Goal: Task Accomplishment & Management: Complete application form

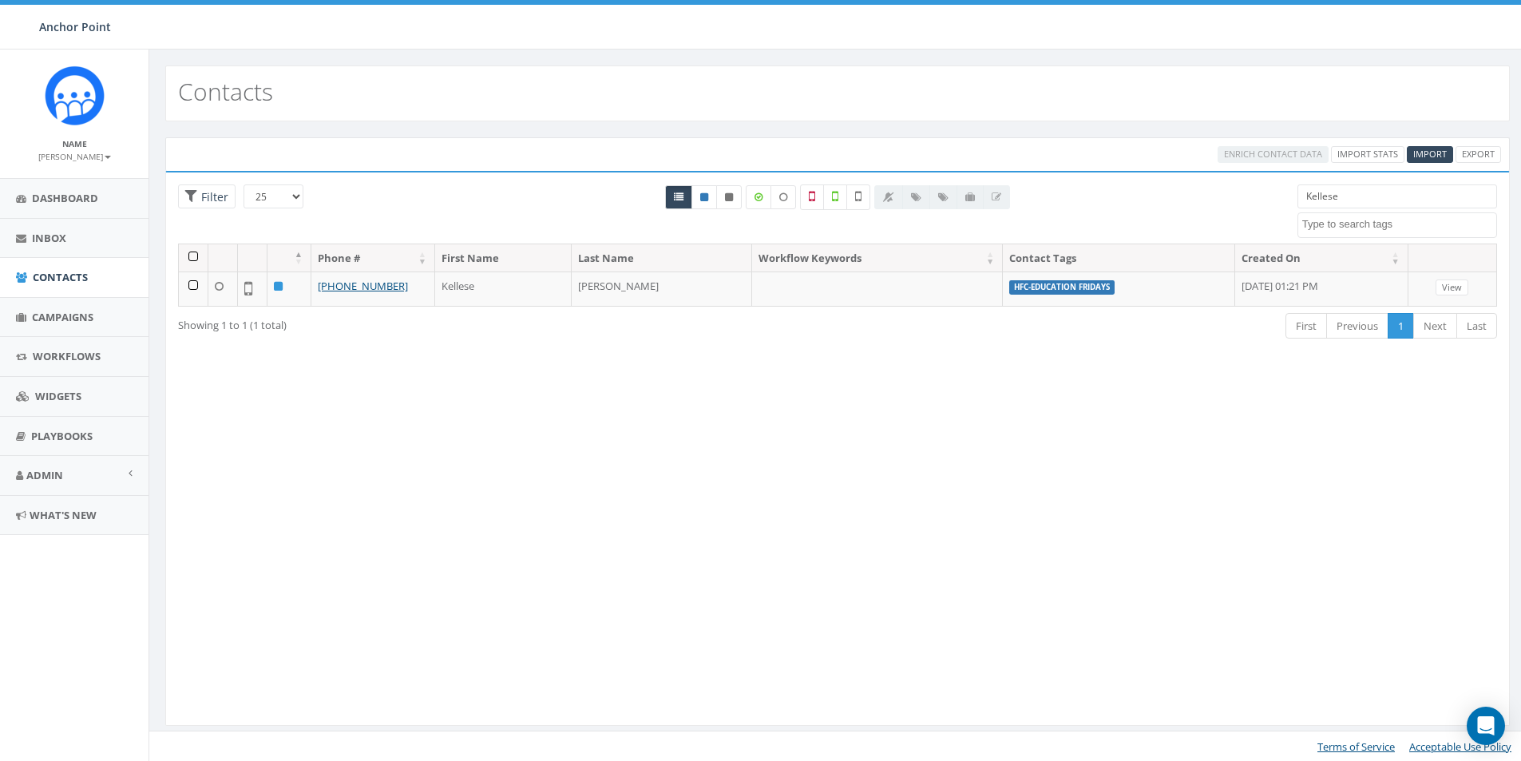
select select
click at [1431, 150] on span "Import" at bounding box center [1430, 154] width 34 height 12
select select
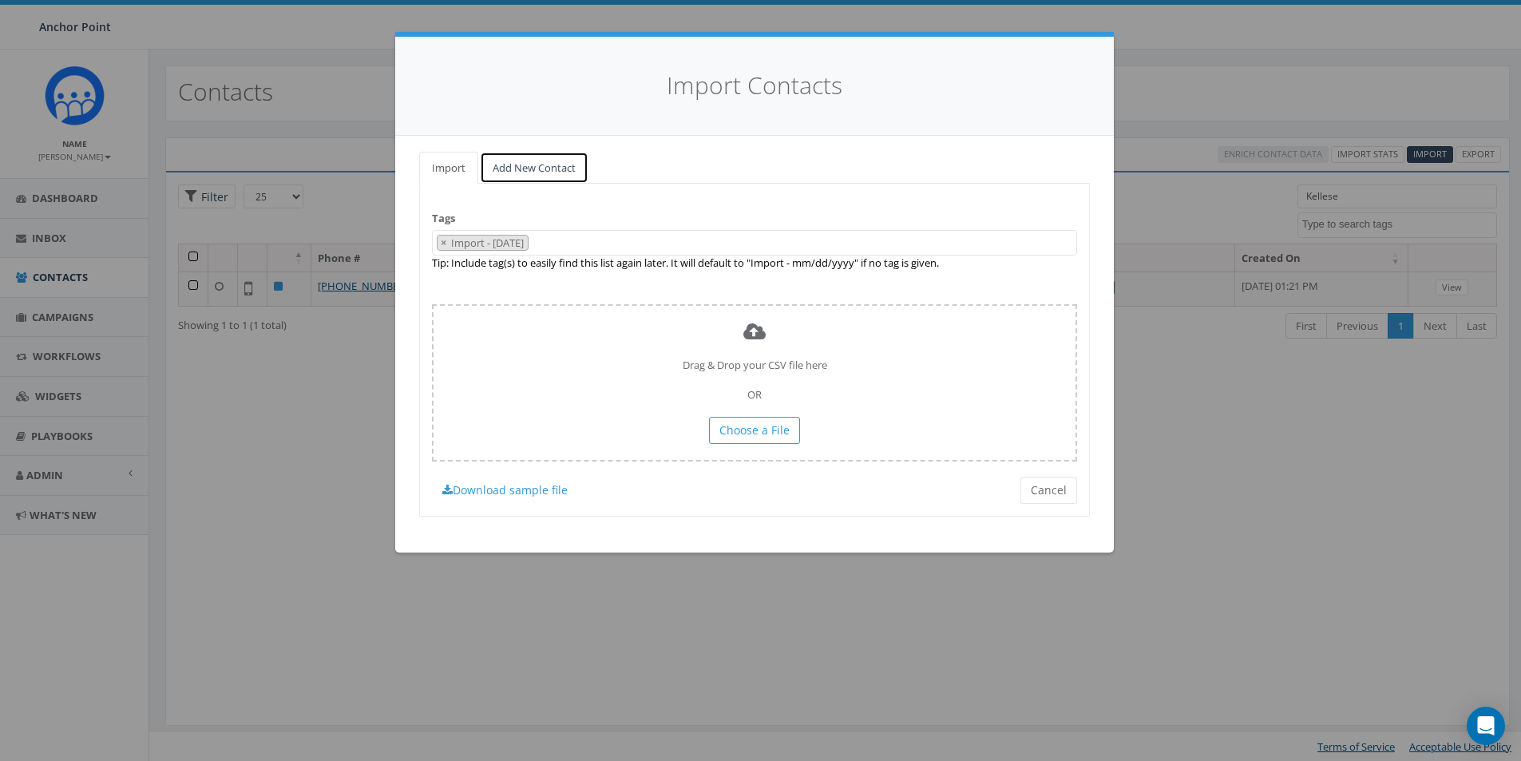
click at [552, 168] on link "Add New Contact" at bounding box center [534, 168] width 109 height 33
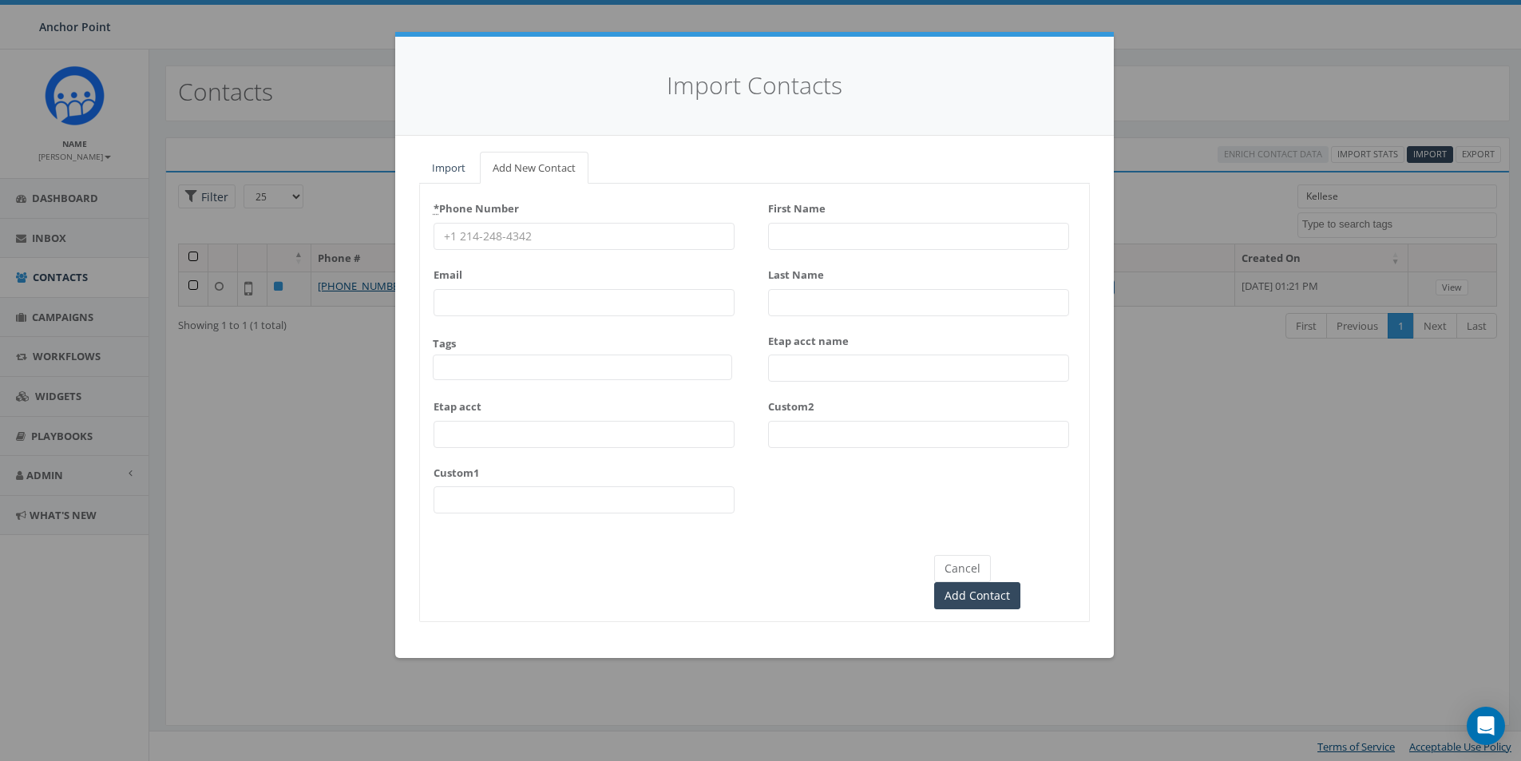
click at [515, 240] on input "* Phone Number" at bounding box center [584, 236] width 301 height 27
type input "346-417-3133"
click at [477, 375] on span at bounding box center [582, 367] width 299 height 26
type textarea "HFC"
select select "HFC-Education Fridays"
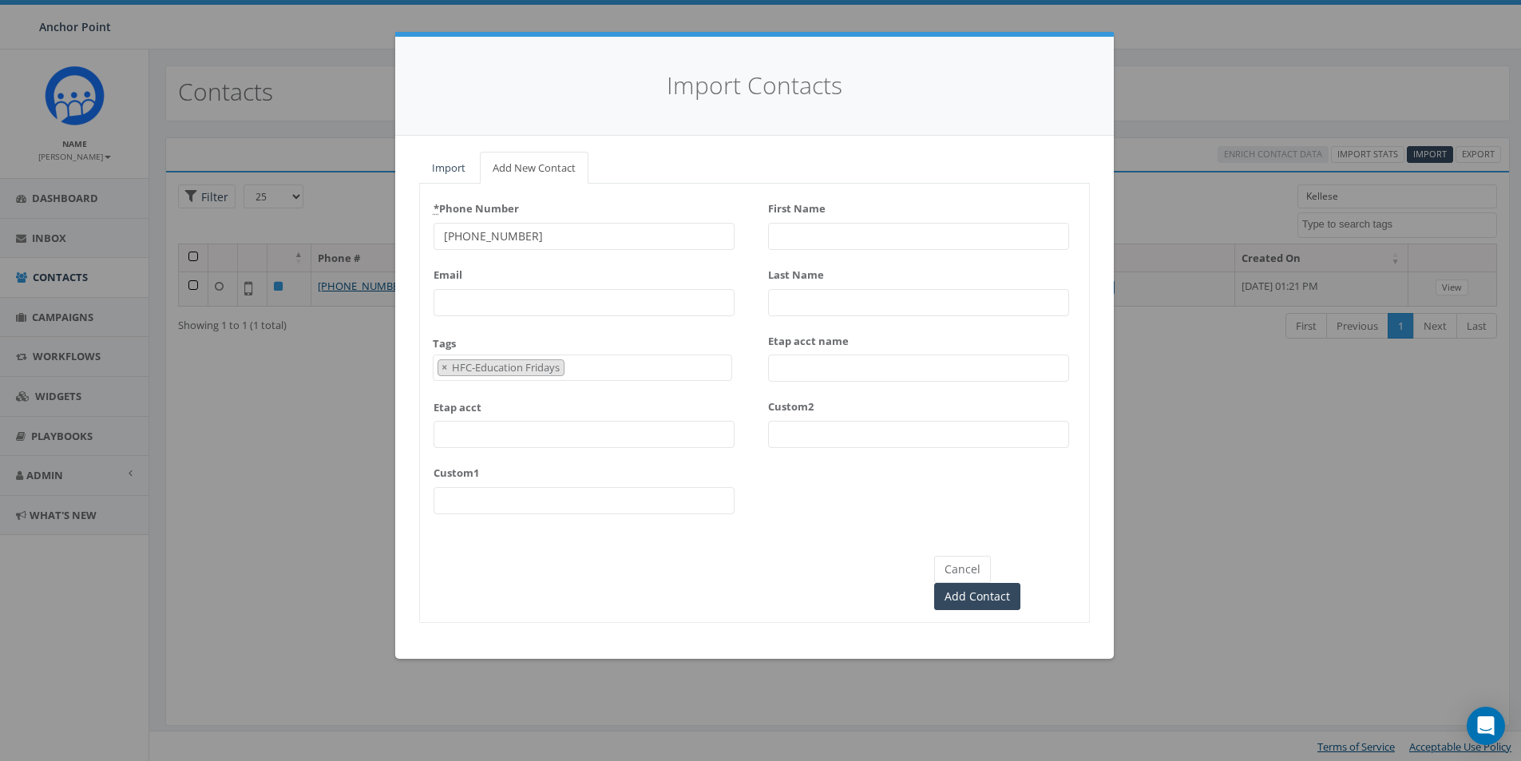
scroll to position [531, 0]
click at [798, 226] on input "First Name" at bounding box center [918, 236] width 301 height 27
type input "Cheyenne"
type input "[PERSON_NAME]"
click at [1020, 583] on input "Add Contact" at bounding box center [977, 596] width 86 height 27
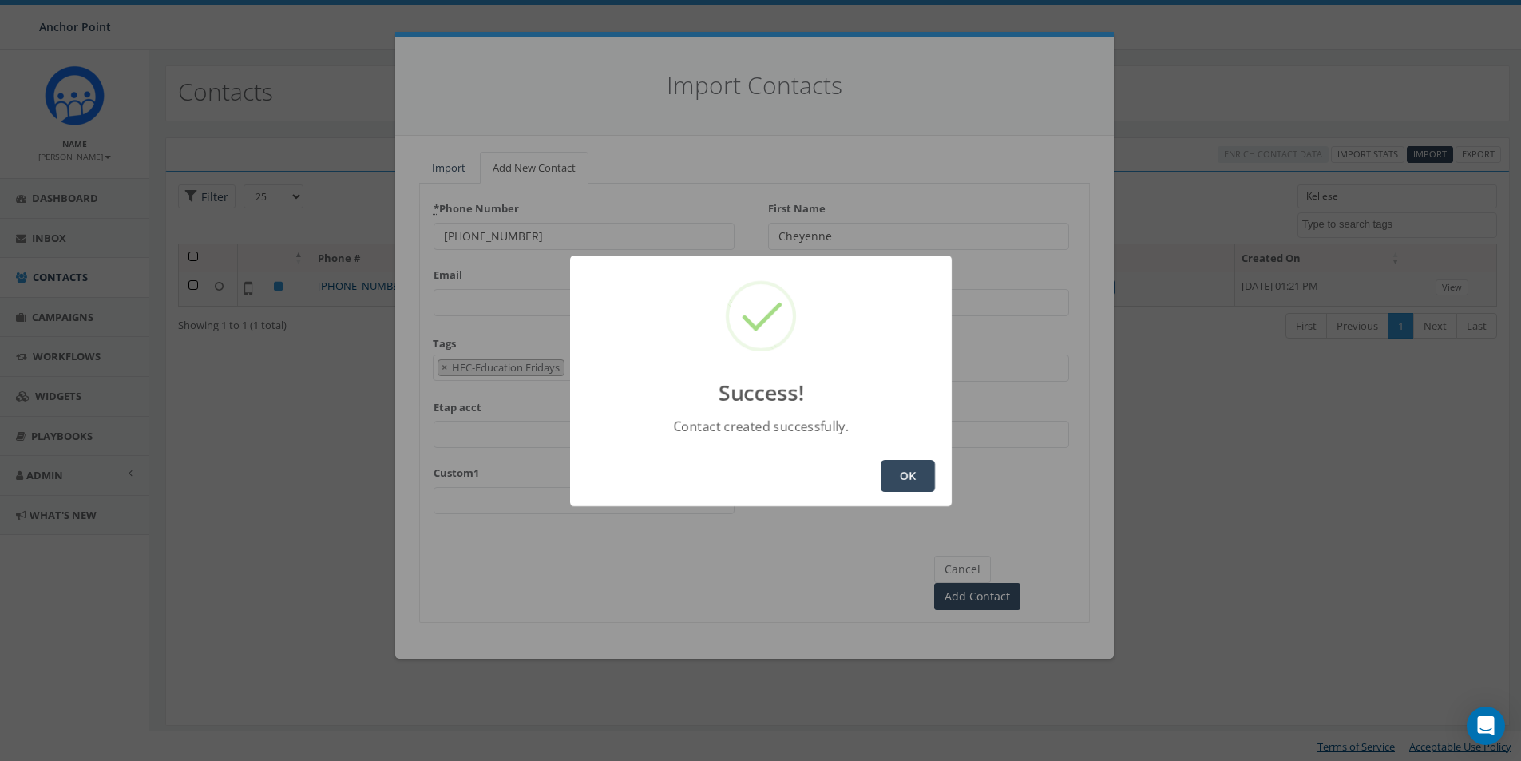
click at [906, 479] on button "OK" at bounding box center [908, 476] width 54 height 32
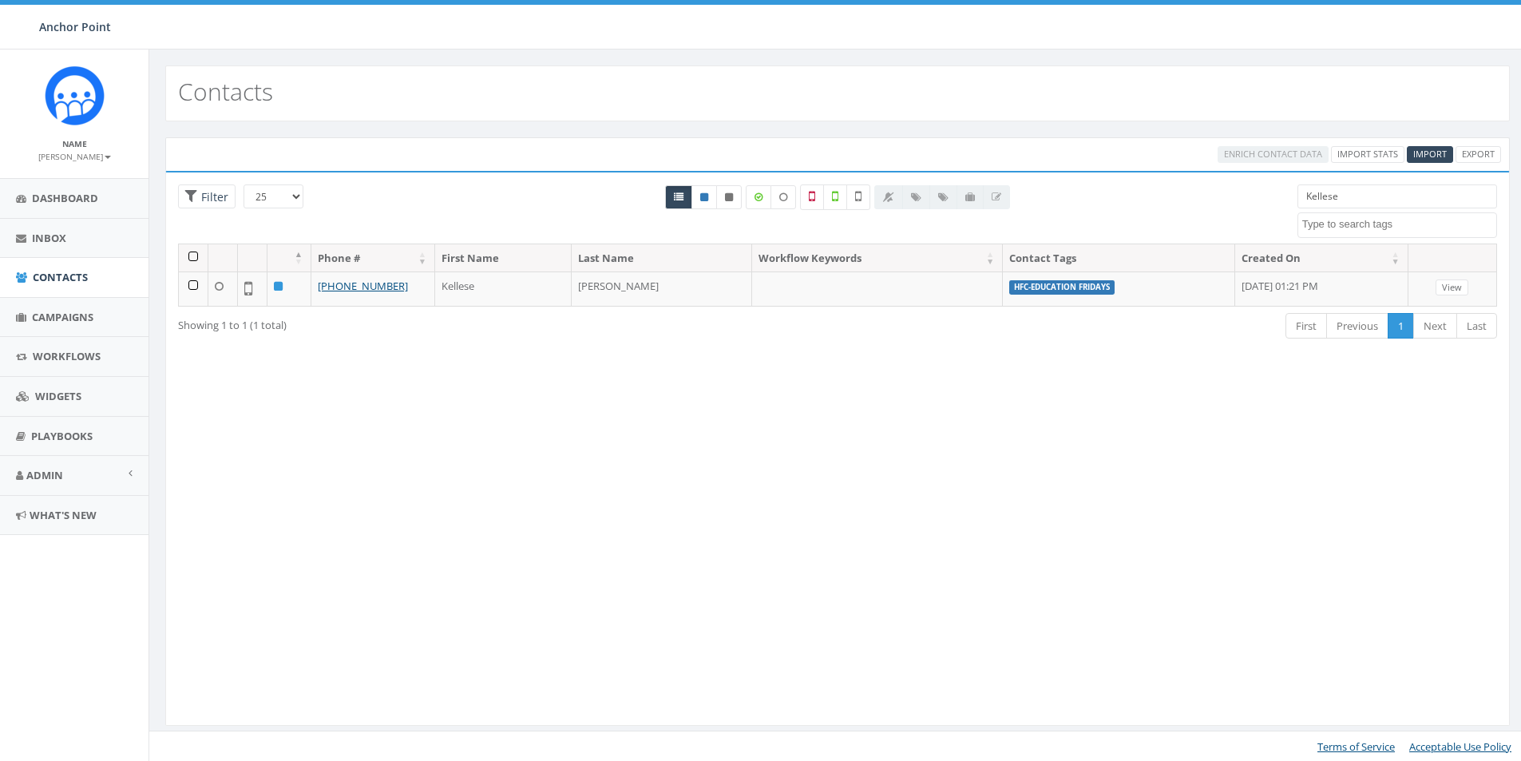
select select
click at [1429, 153] on span "Import" at bounding box center [1430, 154] width 34 height 12
select select
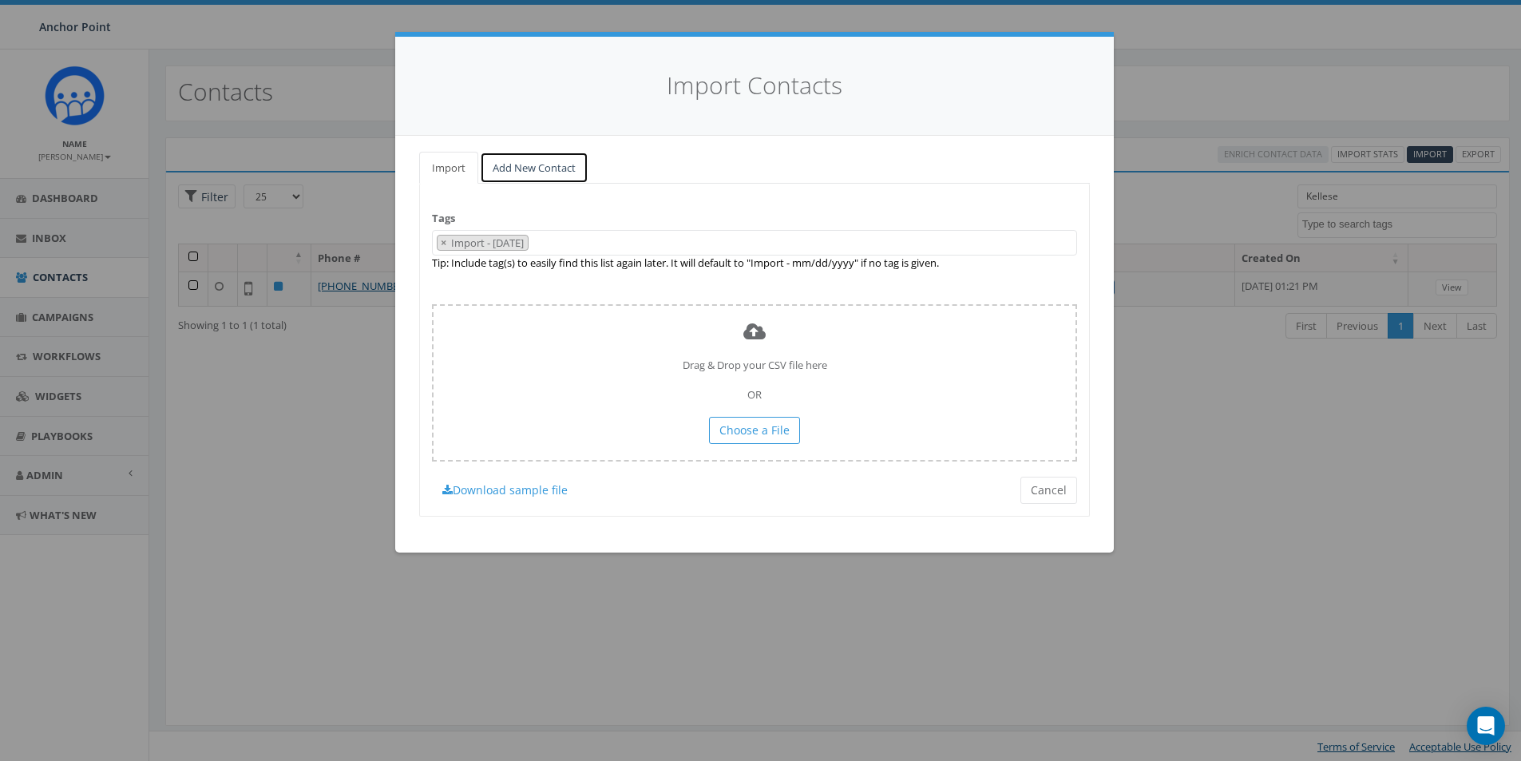
click at [523, 172] on link "Add New Contact" at bounding box center [534, 168] width 109 height 33
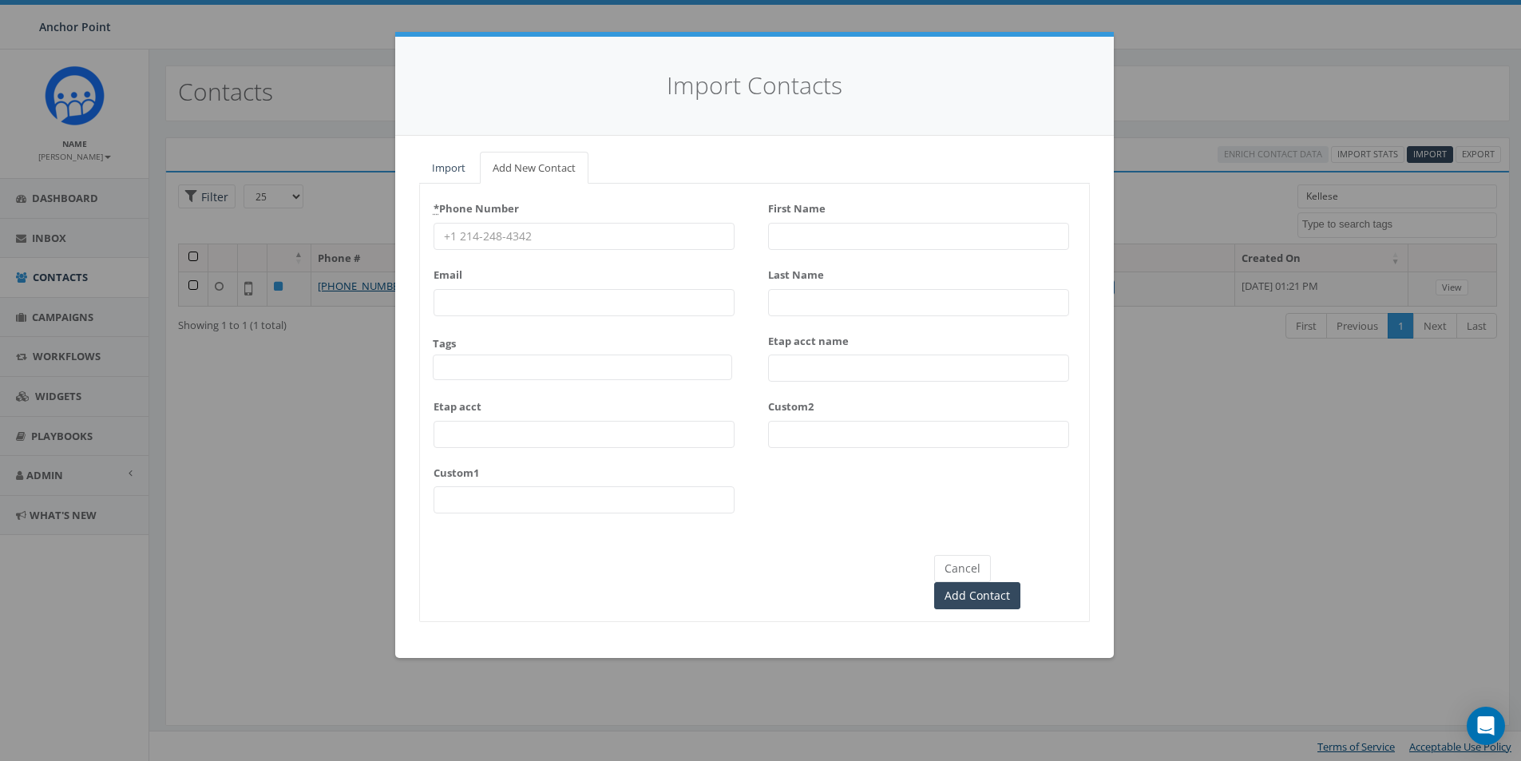
click at [502, 238] on input "* Phone Number" at bounding box center [584, 236] width 301 height 27
click at [956, 574] on button "Cancel" at bounding box center [962, 568] width 57 height 27
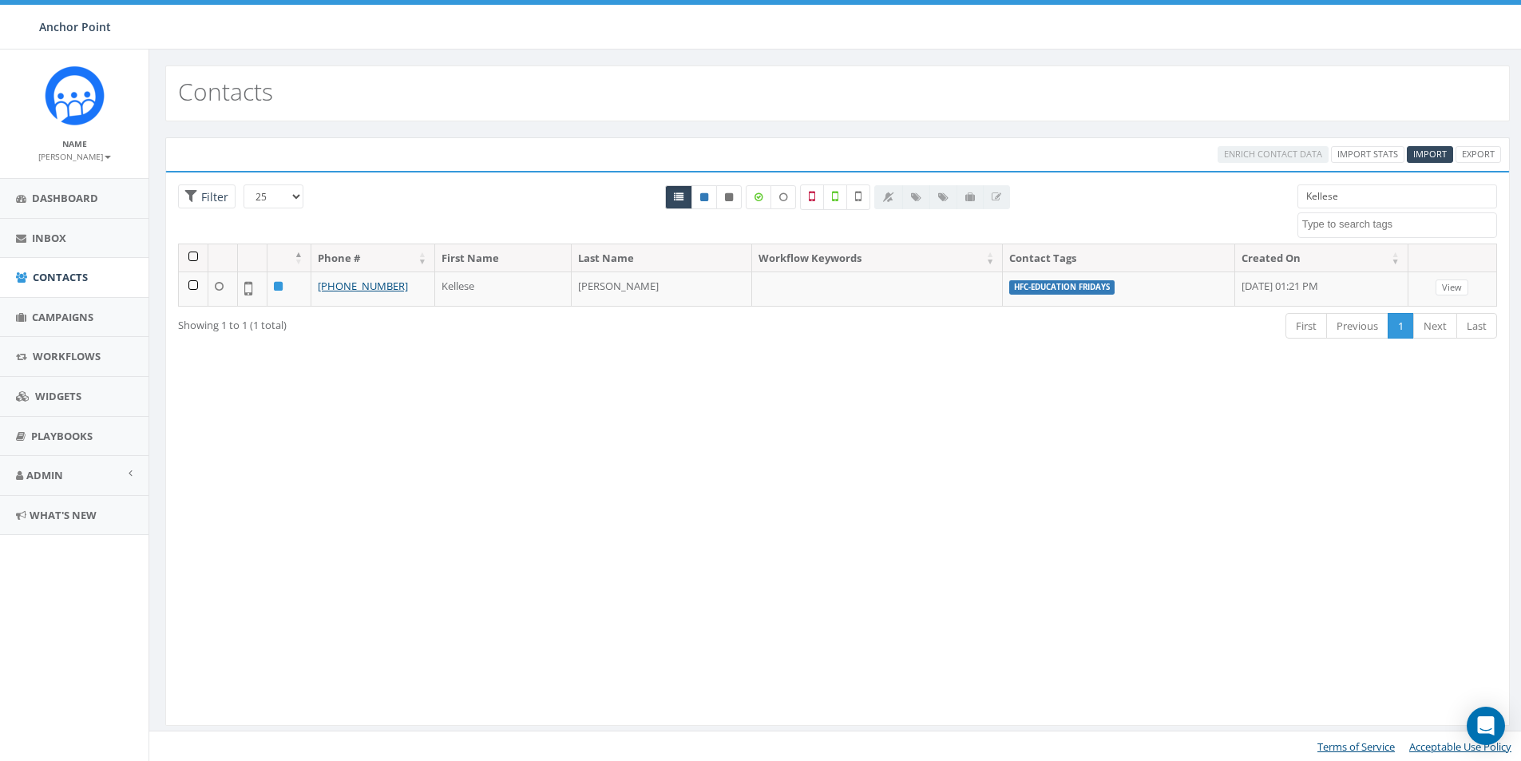
drag, startPoint x: 1359, startPoint y: 199, endPoint x: 1215, endPoint y: 198, distance: 143.7
click at [1215, 198] on div "25 50 100 Filter Kellese 0613 Donor Dinner [DATE] 2024 gala [DATE] 2025 Gala Ta…" at bounding box center [837, 213] width 1343 height 59
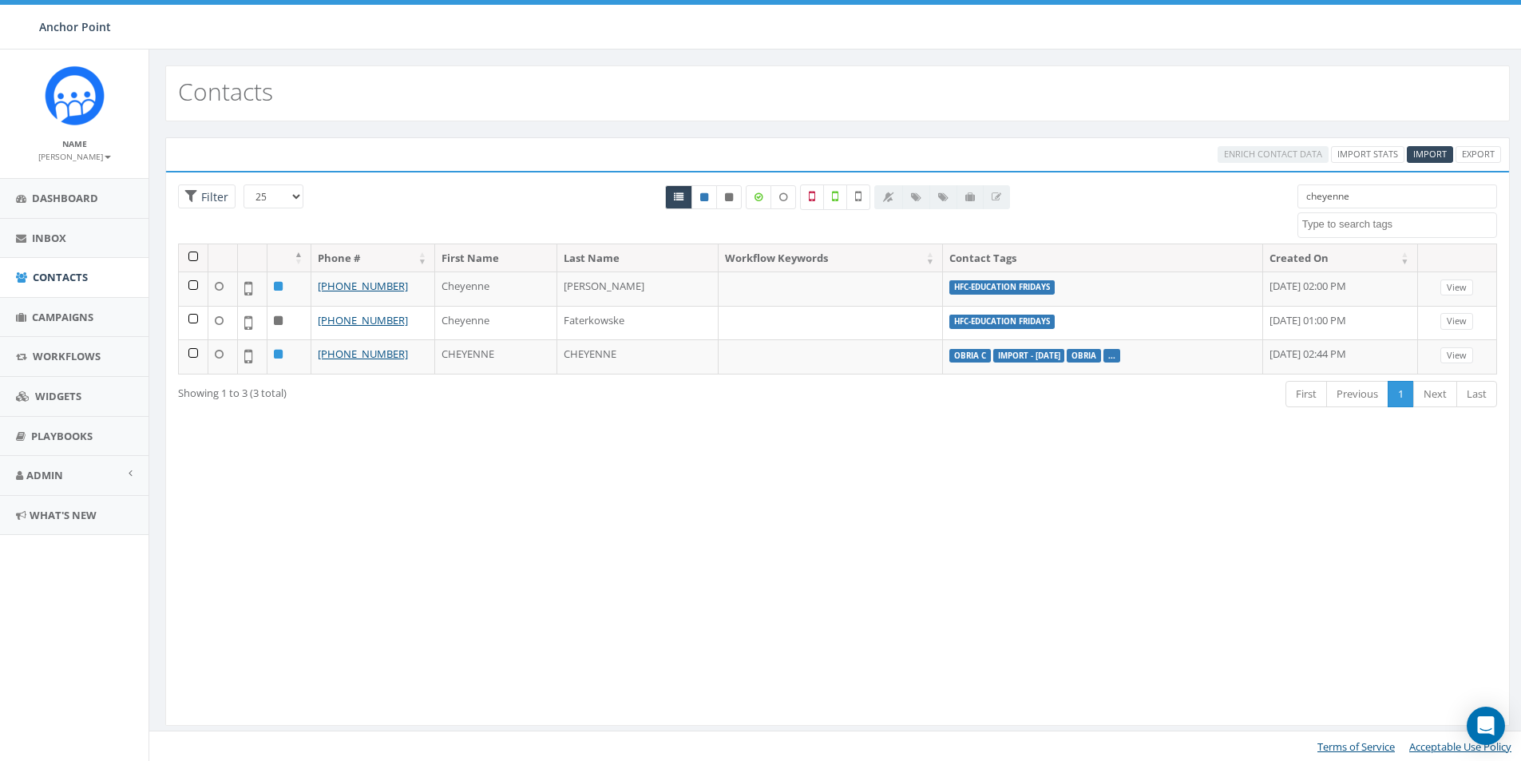
type input "cheyenne"
click at [1429, 153] on span "Import" at bounding box center [1430, 154] width 34 height 12
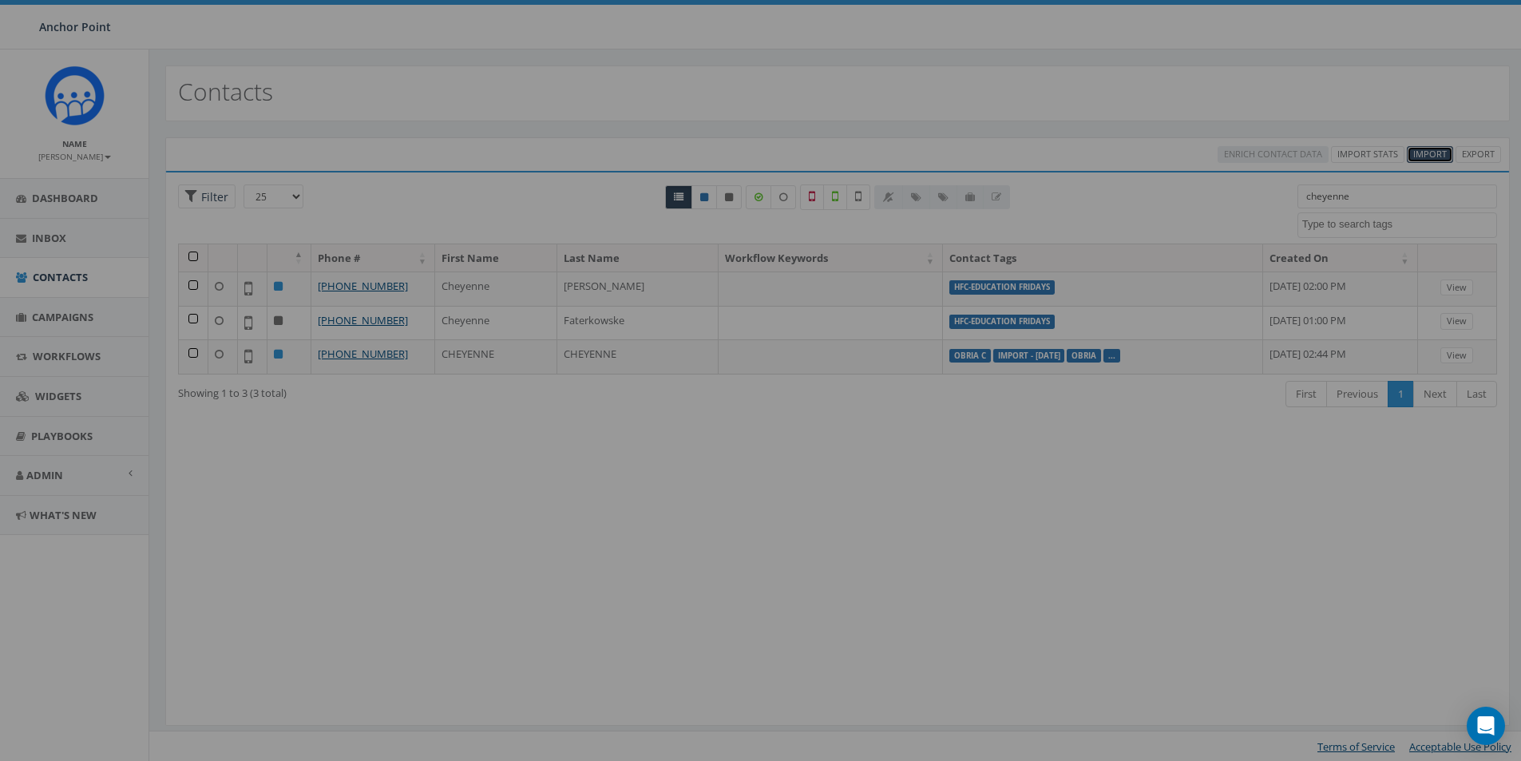
select select
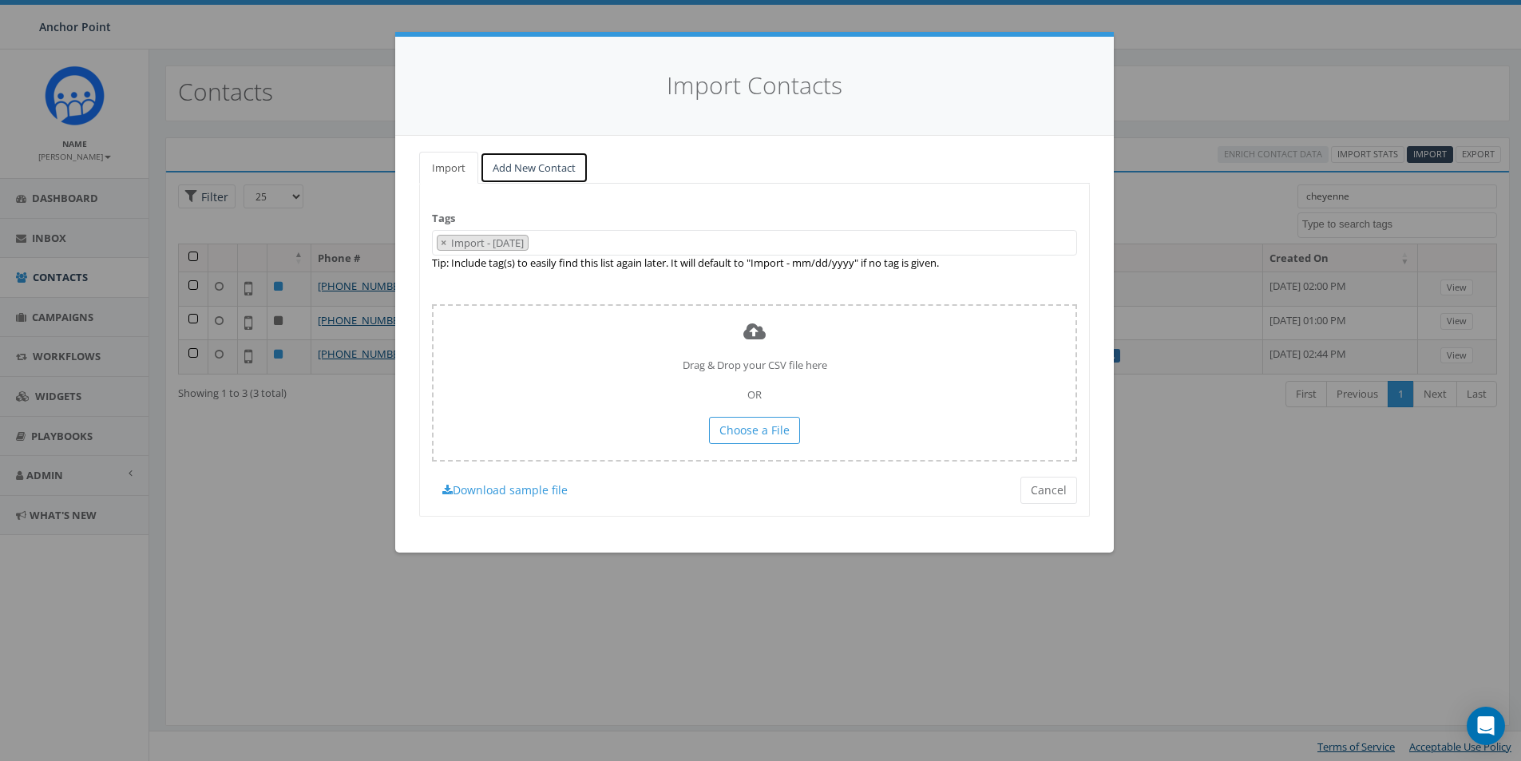
click at [552, 166] on link "Add New Contact" at bounding box center [534, 168] width 109 height 33
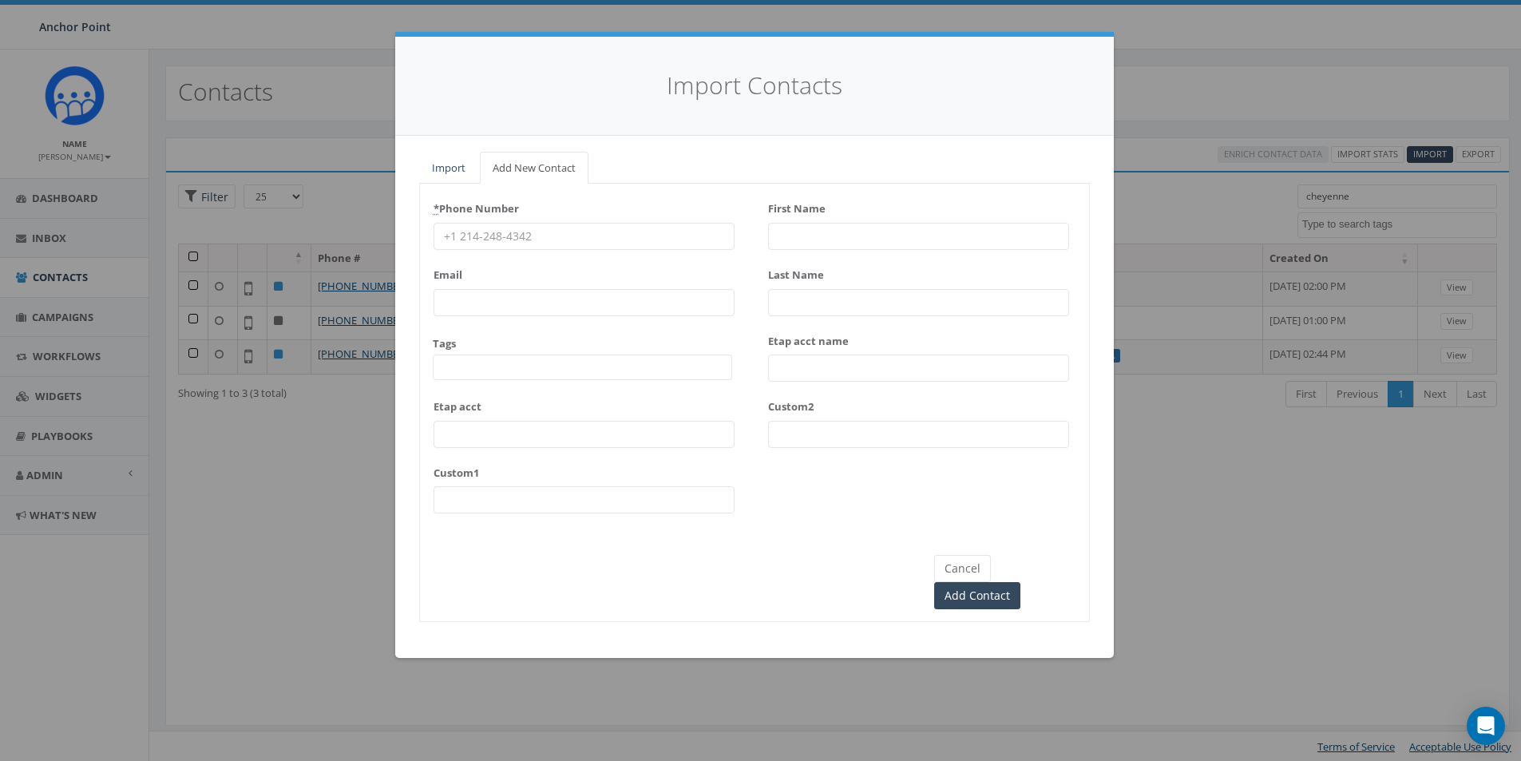
click at [493, 235] on input "* Phone Number" at bounding box center [584, 236] width 301 height 27
type input "[PHONE_NUMBER]"
click at [476, 368] on span at bounding box center [582, 367] width 299 height 26
type textarea "HFC"
select select "HFC-Education Fridays"
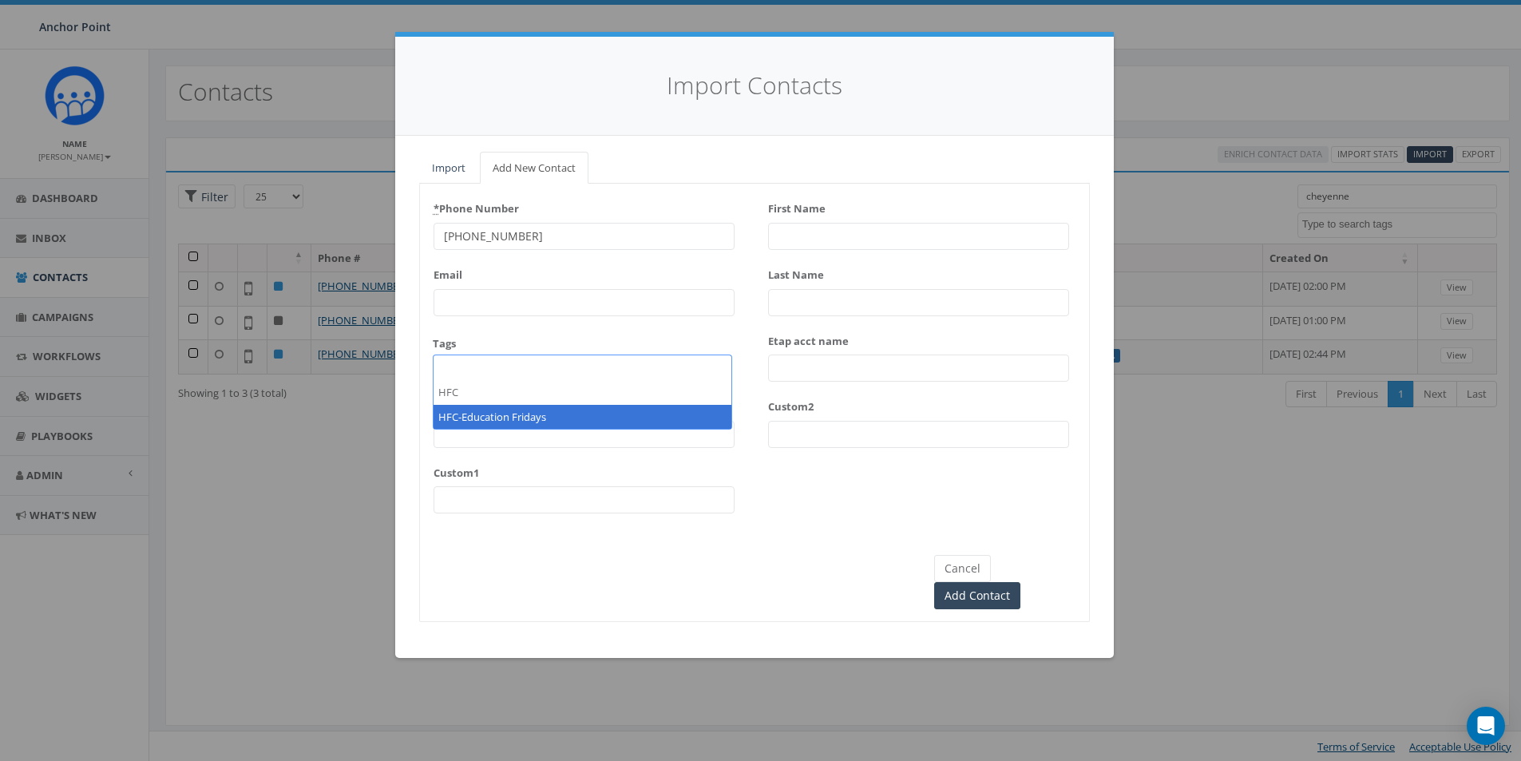
scroll to position [531, 0]
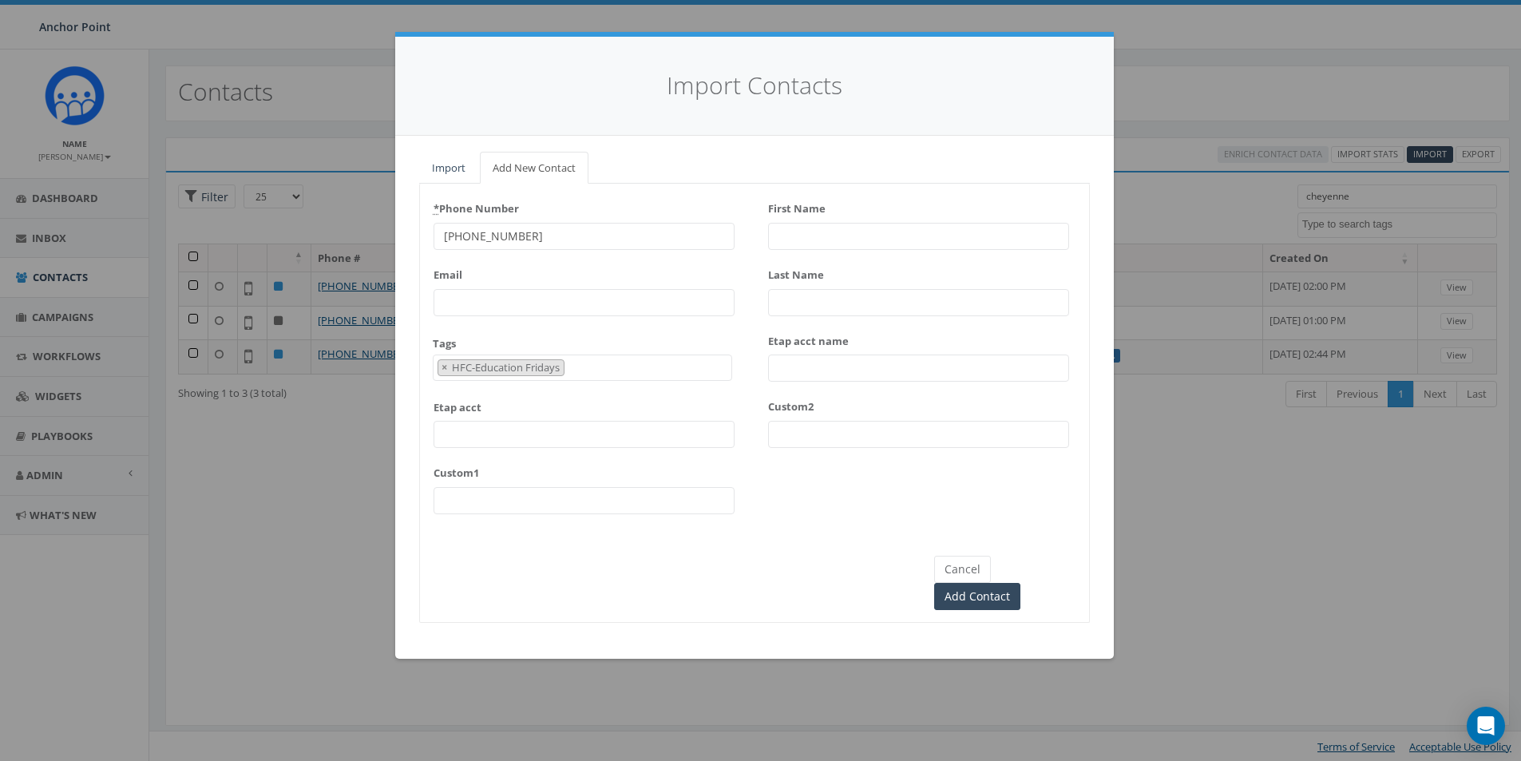
click at [806, 236] on input "First Name" at bounding box center [918, 236] width 301 height 27
type input "Jatoria"
type input "[PERSON_NAME]"
click at [1020, 583] on input "Add Contact" at bounding box center [977, 596] width 86 height 27
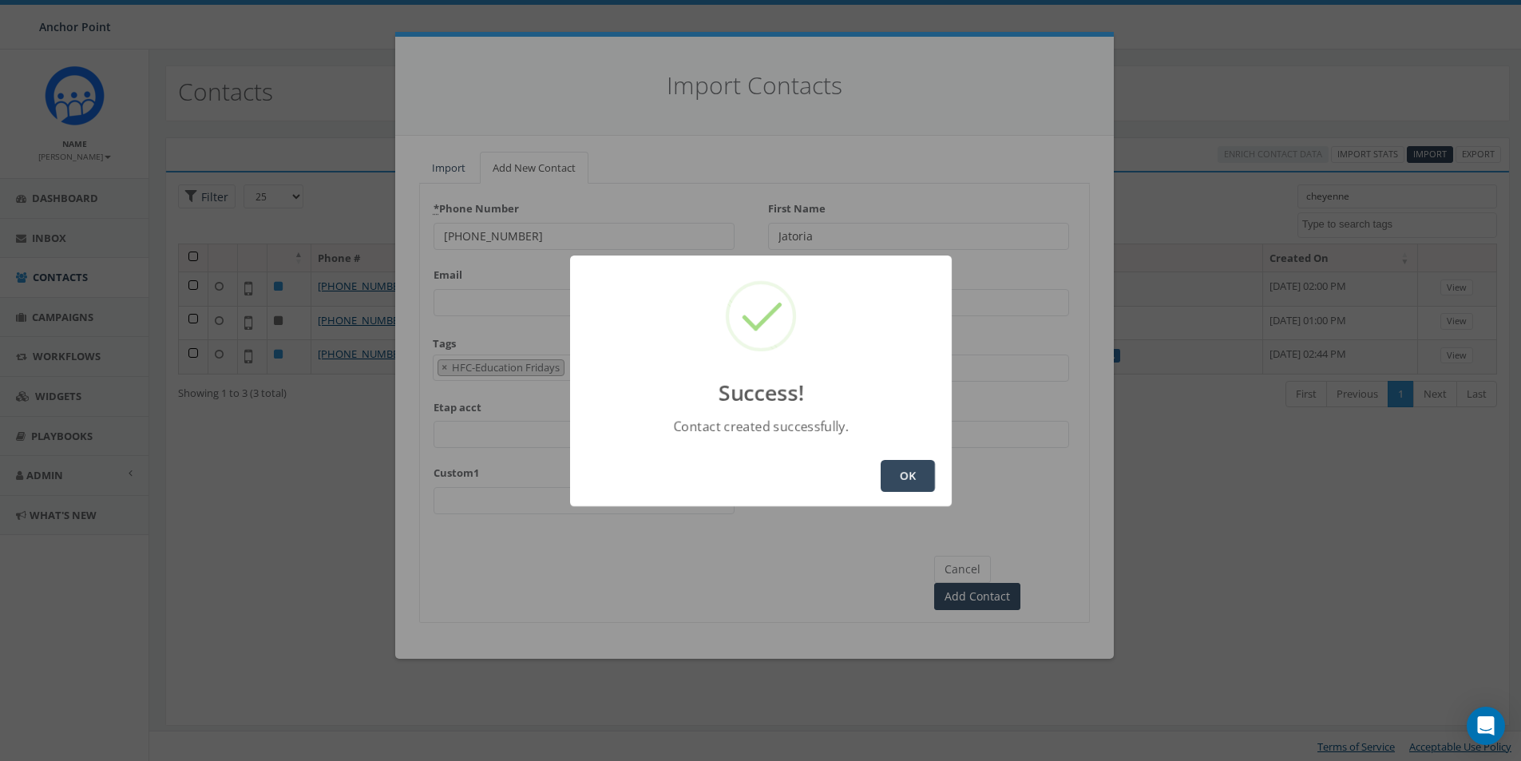
click at [893, 477] on button "OK" at bounding box center [908, 476] width 54 height 32
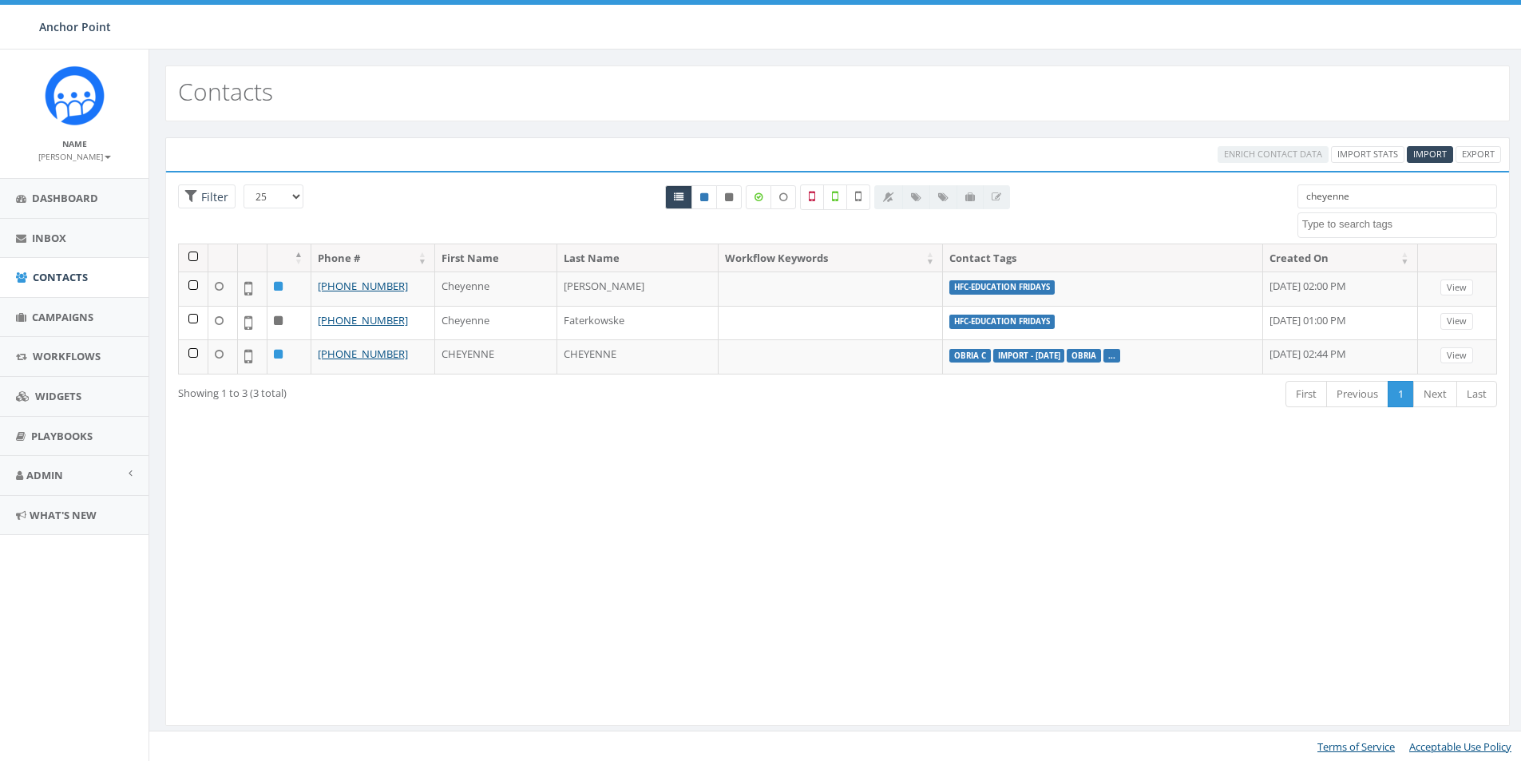
select select
